Goal: Task Accomplishment & Management: Manage account settings

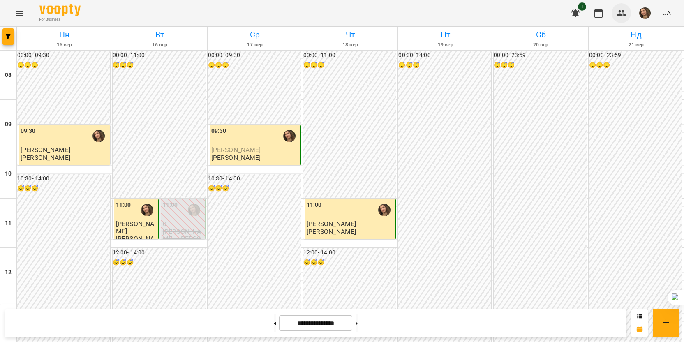
scroll to position [370, 0]
click at [647, 10] on img "button" at bounding box center [645, 13] width 12 height 12
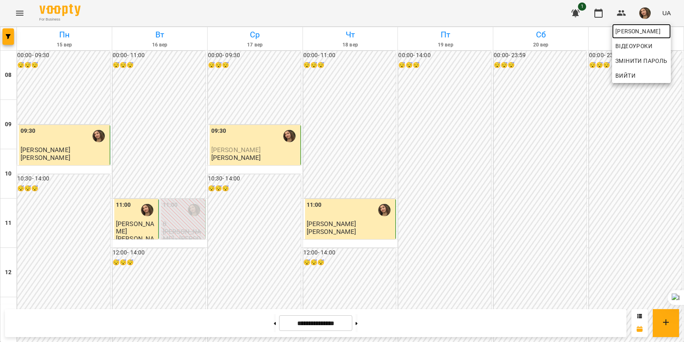
click at [633, 35] on span "[PERSON_NAME]" at bounding box center [641, 31] width 52 height 10
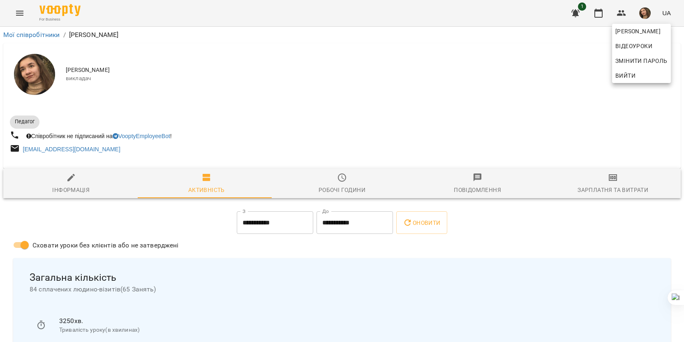
click at [77, 192] on div at bounding box center [342, 171] width 684 height 342
click at [88, 195] on div "Інформація" at bounding box center [70, 190] width 37 height 10
select select "**"
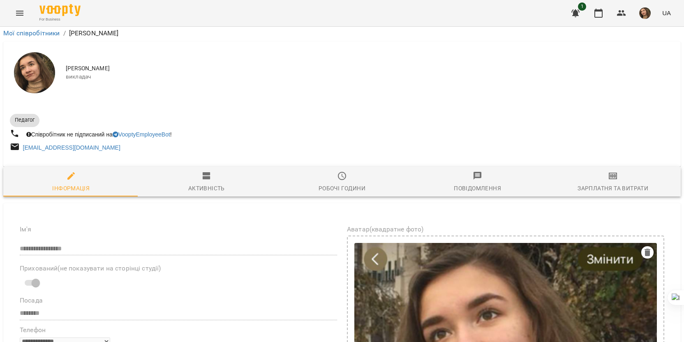
scroll to position [329, 0]
drag, startPoint x: 73, startPoint y: 181, endPoint x: 170, endPoint y: 194, distance: 98.4
click at [153, 206] on icon at bounding box center [151, 206] width 5 height 5
